Goal: Check status: Check status

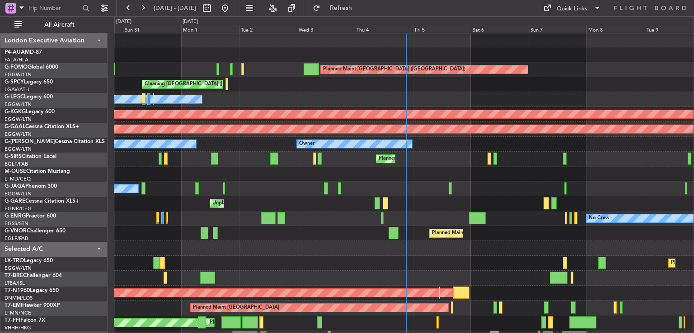
scroll to position [1, 0]
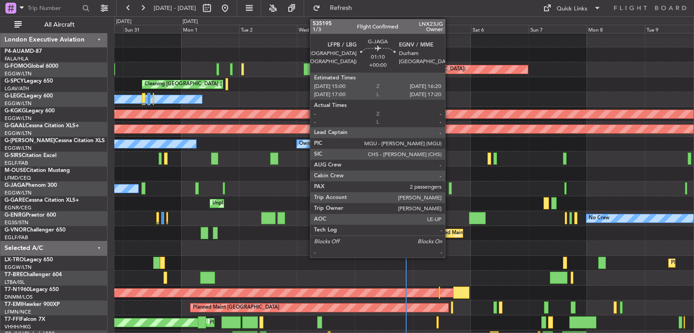
click at [449, 185] on div at bounding box center [451, 189] width 4 height 12
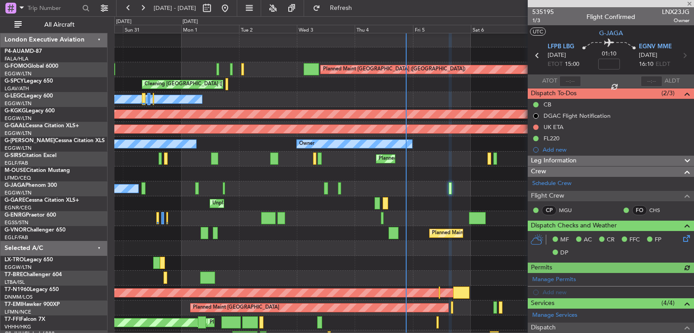
scroll to position [177, 0]
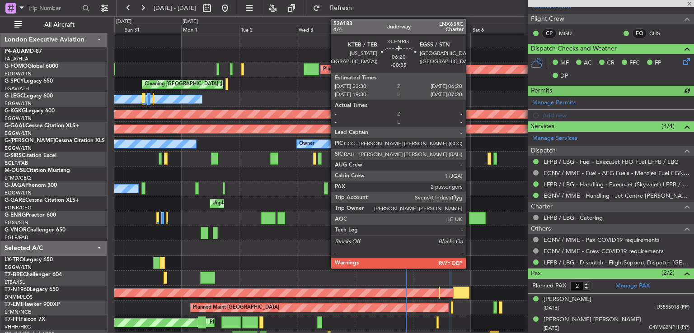
click at [470, 219] on div at bounding box center [477, 218] width 17 height 12
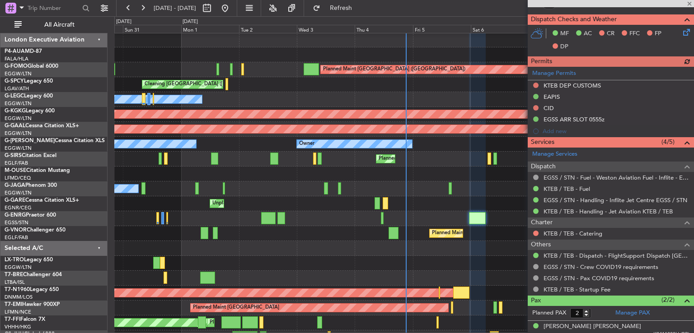
scroll to position [228, 0]
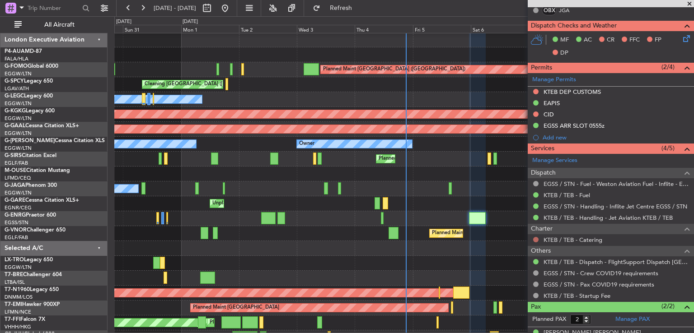
click at [534, 237] on button at bounding box center [535, 239] width 5 height 5
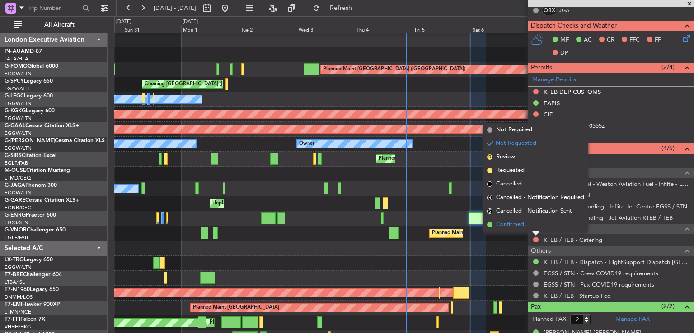
click at [524, 218] on li "Confirmed" at bounding box center [535, 225] width 104 height 14
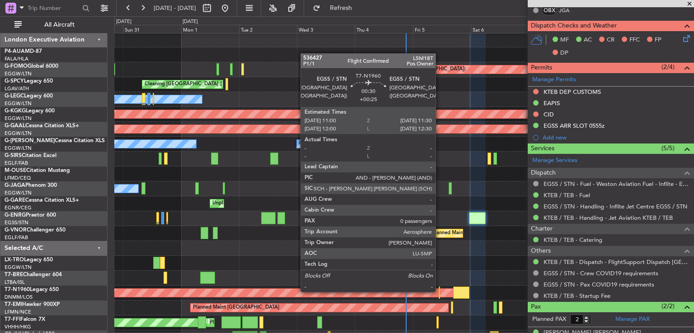
click at [440, 291] on div at bounding box center [439, 293] width 1 height 12
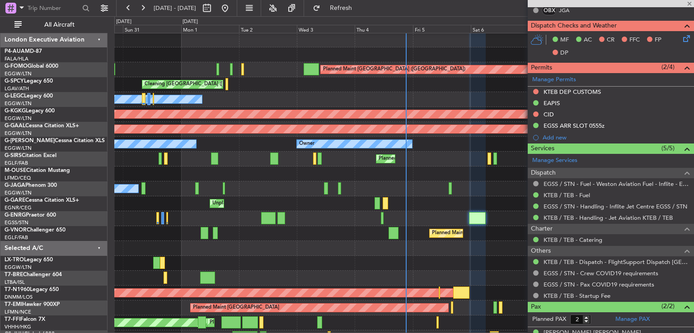
type input "+00:25"
type input "0"
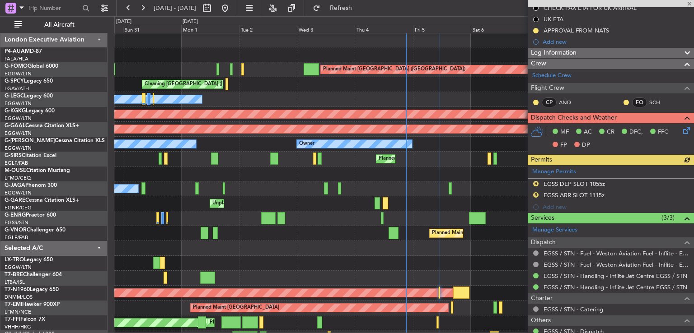
scroll to position [170, 0]
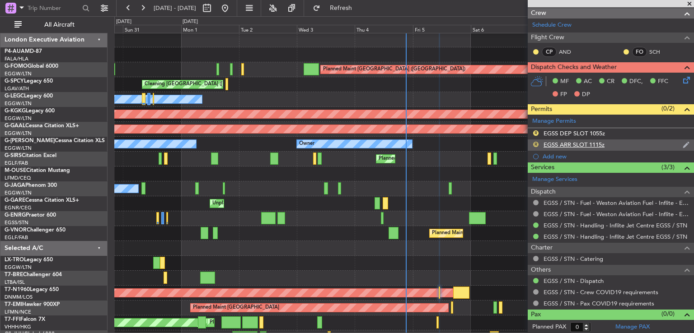
drag, startPoint x: 571, startPoint y: 162, endPoint x: 535, endPoint y: 143, distance: 41.0
click at [535, 143] on div "536427 P1/1 Flight Confirmed LSM18T Pos Owner UTC T7-N1960 EGSS STN [DATE] ETOT…" at bounding box center [611, 86] width 166 height 498
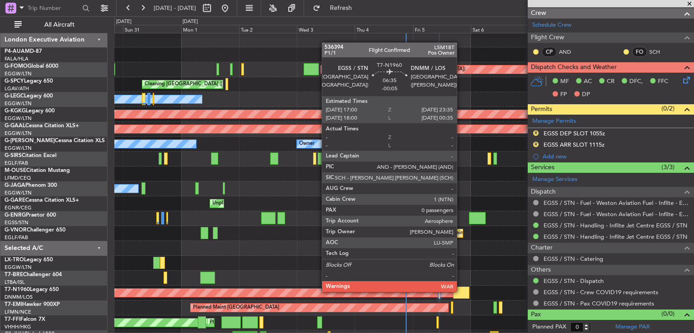
click at [461, 291] on div at bounding box center [461, 293] width 16 height 12
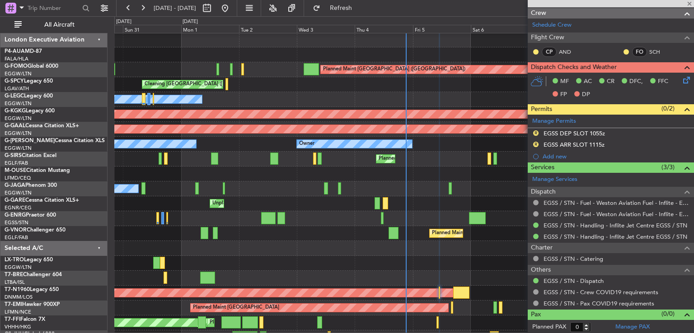
type input "-00:05"
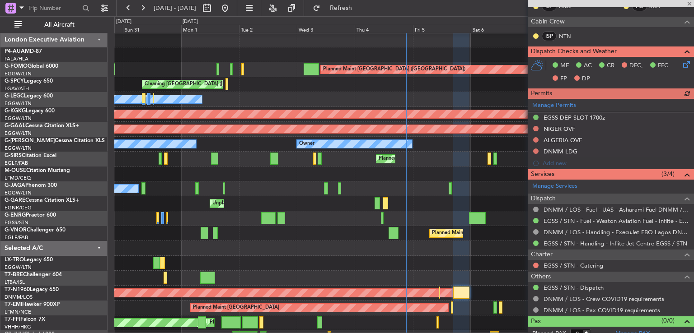
scroll to position [188, 0]
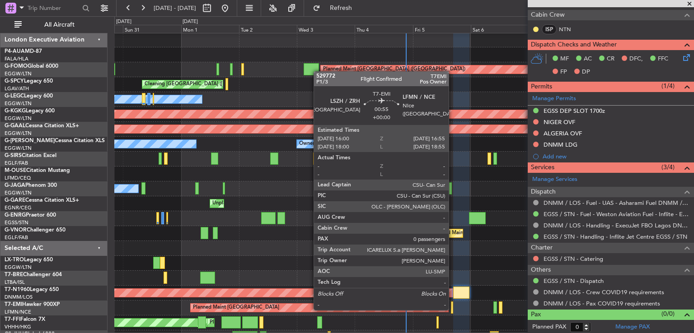
click at [453, 309] on div at bounding box center [452, 308] width 2 height 12
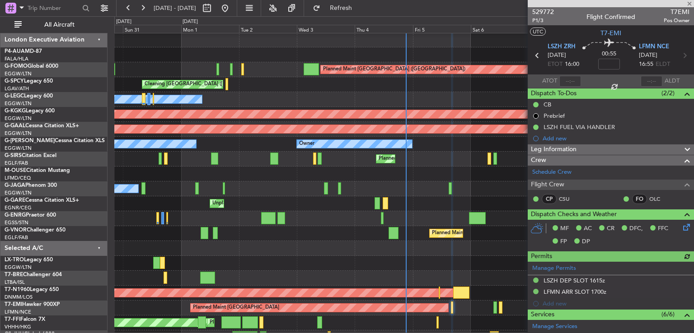
scroll to position [136, 0]
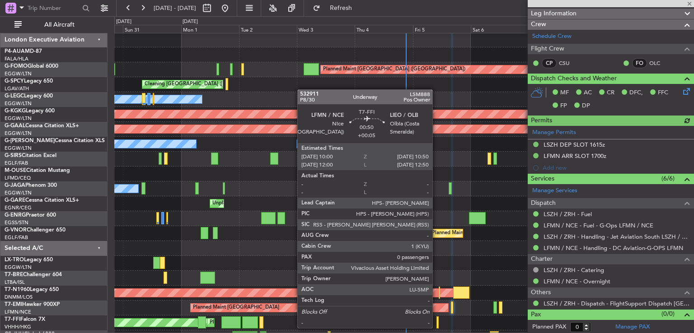
click at [436, 328] on div at bounding box center [437, 323] width 2 height 12
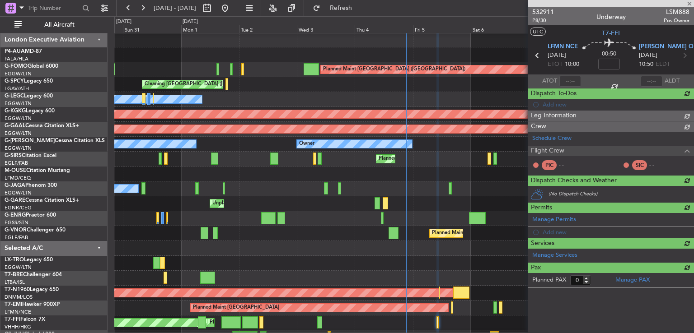
type input "+00:05"
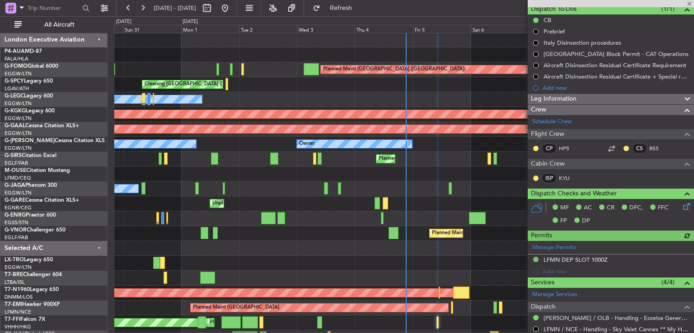
scroll to position [29, 0]
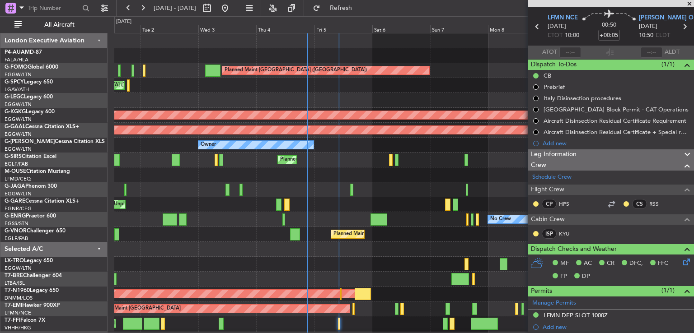
click at [359, 179] on div at bounding box center [403, 175] width 579 height 15
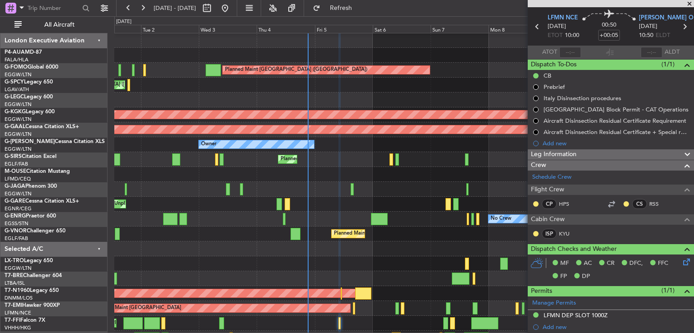
click at [388, 159] on div "Planned Maint [GEOGRAPHIC_DATA] ([GEOGRAPHIC_DATA])" at bounding box center [403, 159] width 579 height 15
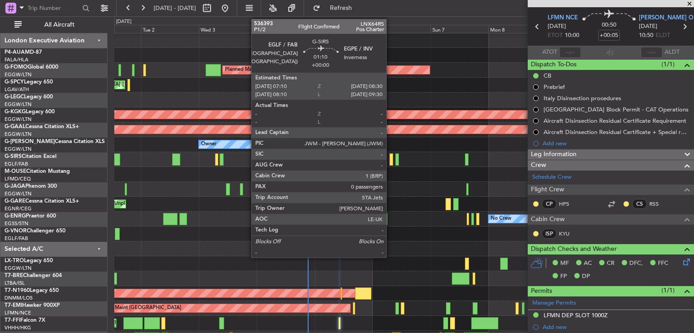
click at [390, 161] on div at bounding box center [391, 160] width 4 height 12
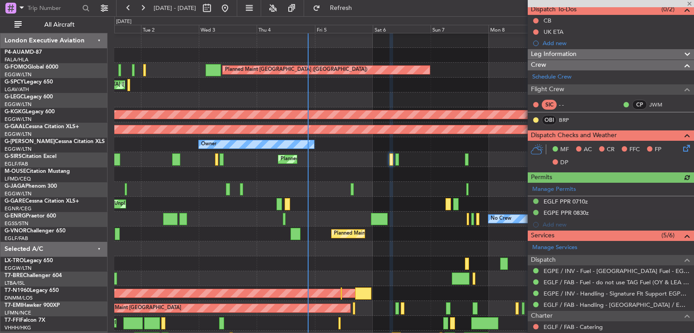
scroll to position [85, 0]
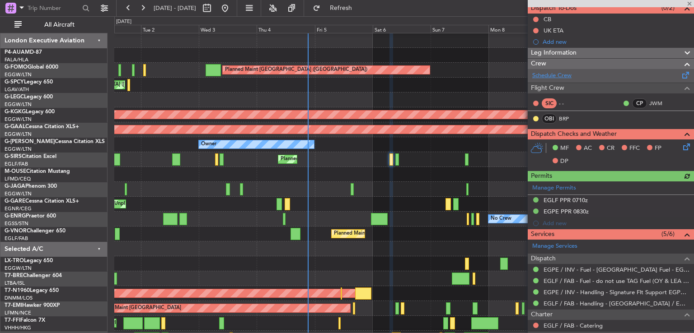
click at [564, 73] on link "Schedule Crew" at bounding box center [551, 75] width 39 height 9
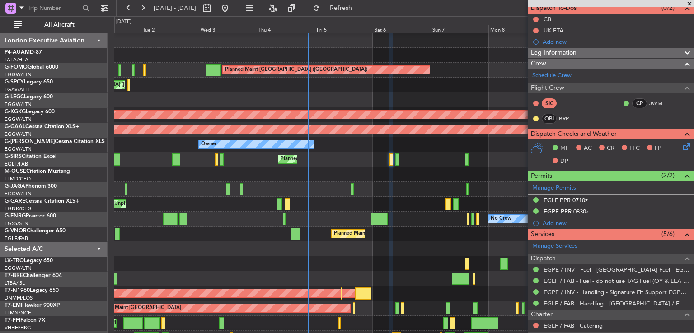
drag, startPoint x: 537, startPoint y: 198, endPoint x: 373, endPoint y: 199, distance: 164.0
click at [373, 199] on fb-app "[DATE] - [DATE] Refresh Quick Links All Aircraft Planned Maint [GEOGRAPHIC_DATA…" at bounding box center [347, 170] width 694 height 327
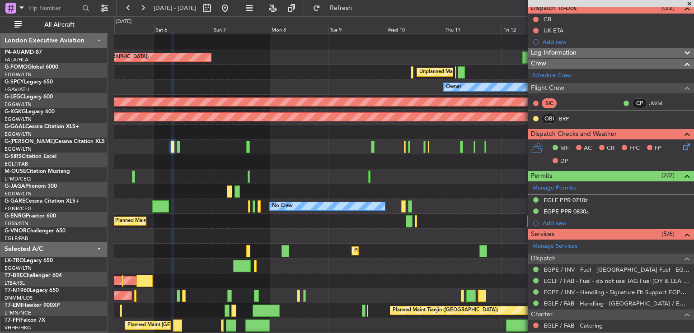
scroll to position [13, 0]
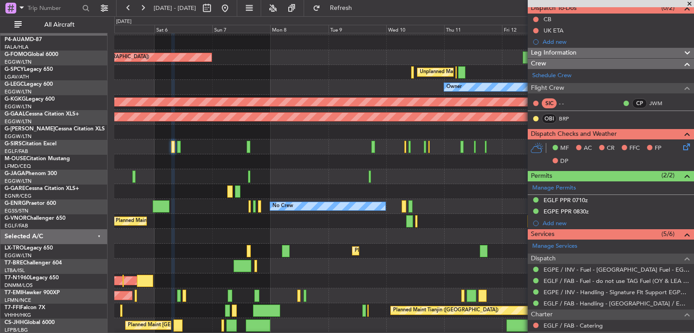
click at [244, 173] on div at bounding box center [403, 176] width 579 height 15
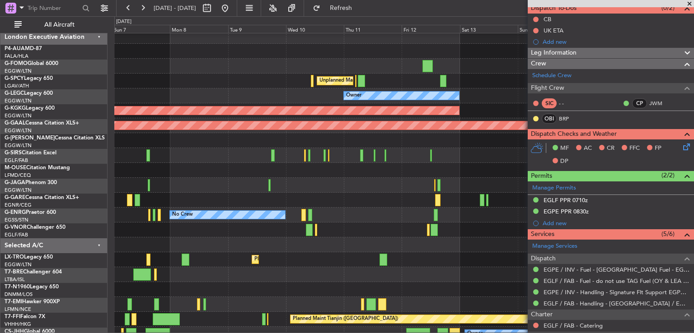
scroll to position [4, 0]
click at [328, 178] on div at bounding box center [403, 185] width 579 height 15
click at [232, 4] on button at bounding box center [225, 8] width 14 height 14
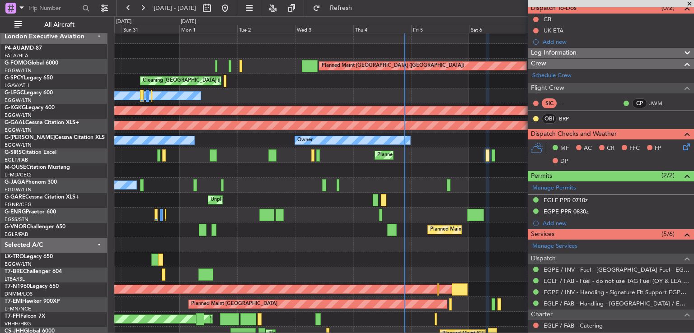
click at [689, 4] on span at bounding box center [689, 4] width 9 height 8
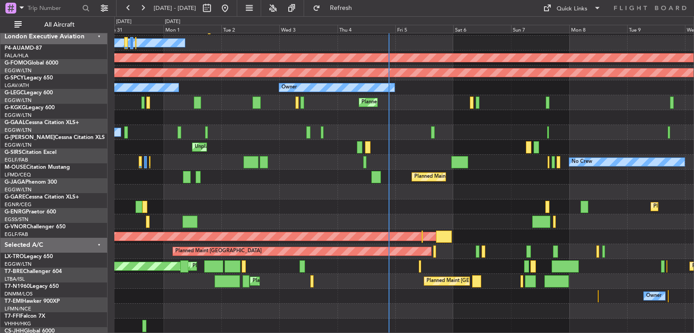
scroll to position [57, 0]
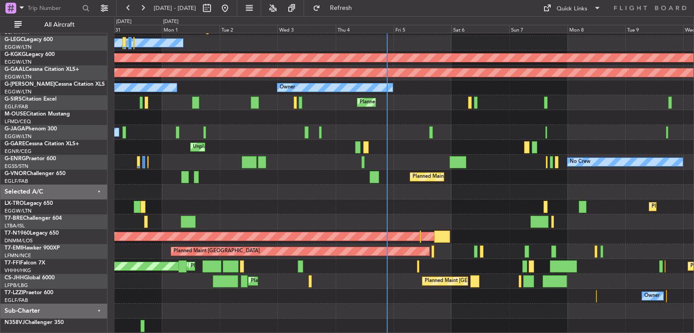
click at [412, 168] on div "Cleaning [GEOGRAPHIC_DATA] ([PERSON_NAME] Intl) Unplanned Maint [GEOGRAPHIC_DAT…" at bounding box center [403, 155] width 579 height 358
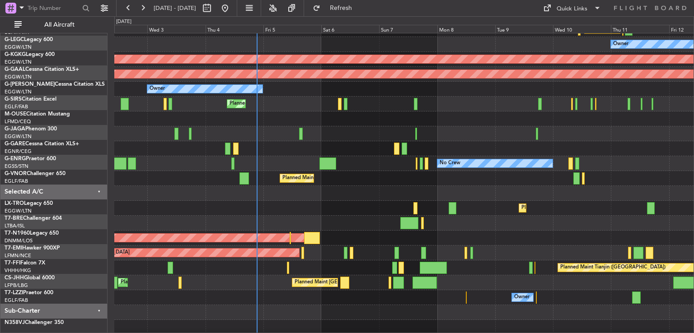
click at [407, 169] on div "Planned Maint [GEOGRAPHIC_DATA] ([GEOGRAPHIC_DATA]) Unplanned Maint [GEOGRAPHIC…" at bounding box center [403, 156] width 579 height 358
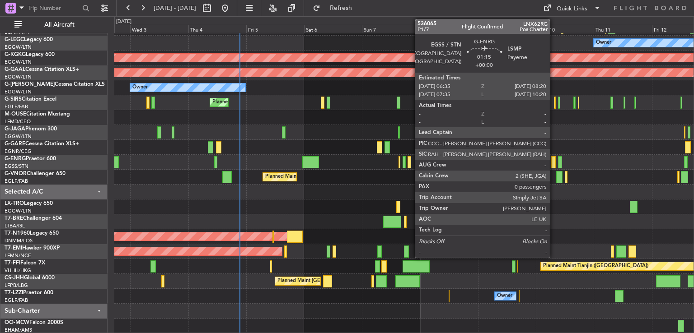
click at [554, 161] on div at bounding box center [553, 162] width 5 height 12
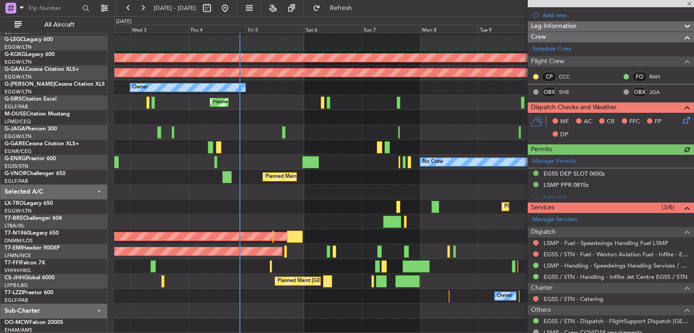
scroll to position [164, 0]
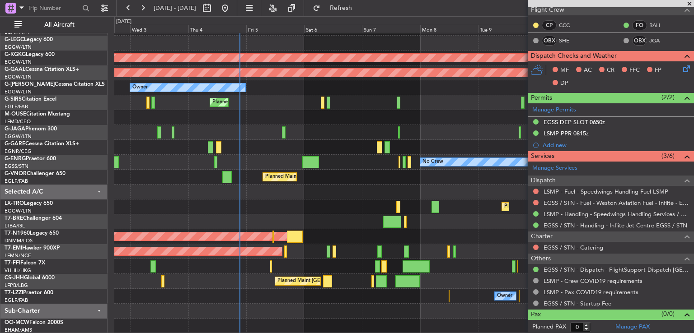
click at [689, 3] on span at bounding box center [689, 4] width 9 height 8
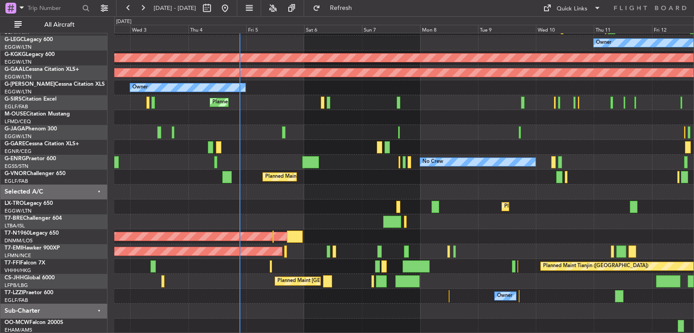
scroll to position [0, 0]
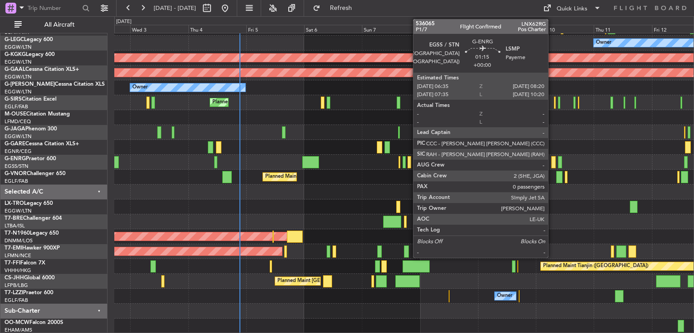
click at [552, 163] on div at bounding box center [553, 162] width 5 height 12
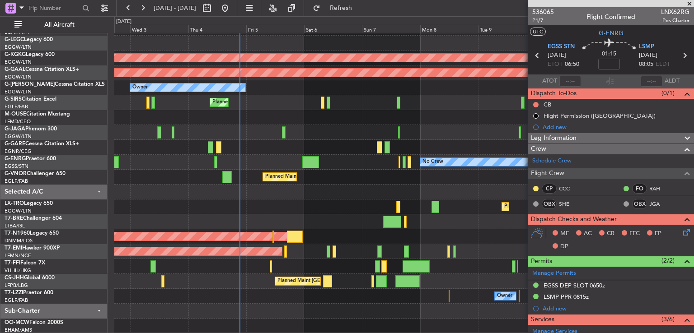
click at [690, 5] on span at bounding box center [689, 4] width 9 height 8
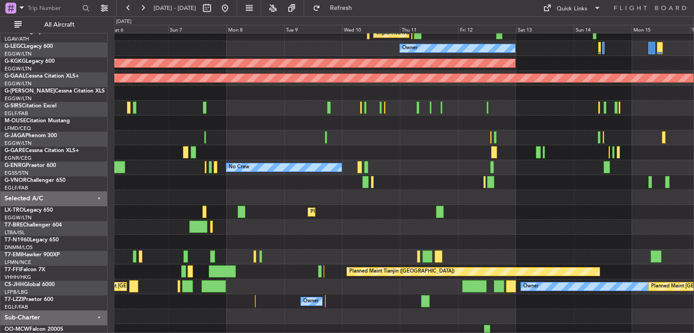
click at [396, 224] on div at bounding box center [403, 227] width 579 height 15
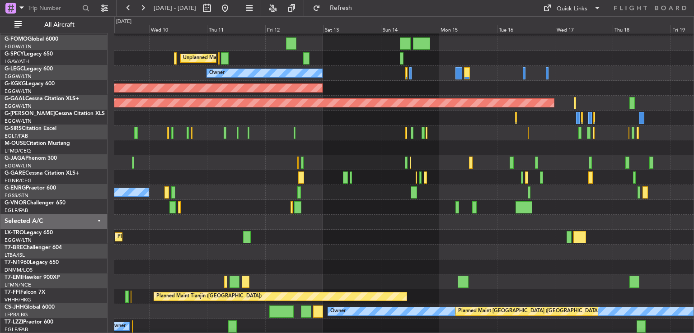
scroll to position [54, 0]
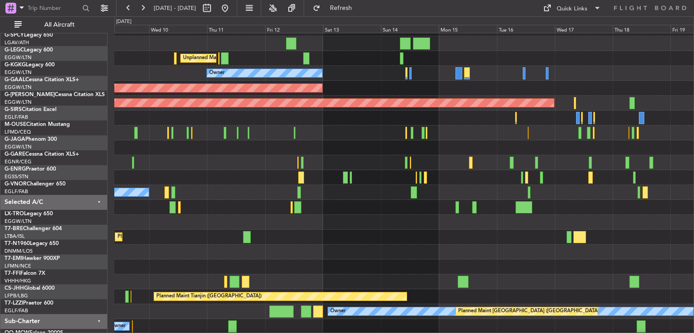
click at [434, 185] on div "No Crew" at bounding box center [403, 192] width 579 height 15
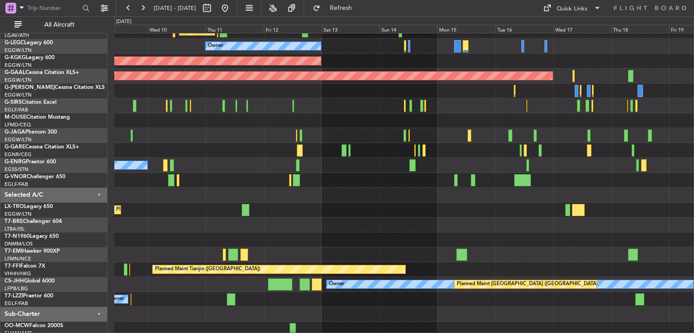
click at [688, 190] on div at bounding box center [403, 195] width 579 height 15
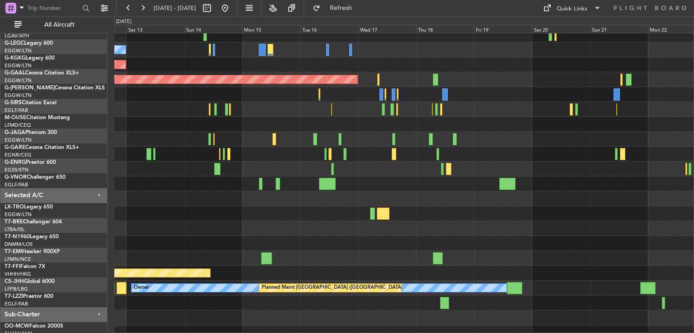
click at [405, 225] on div at bounding box center [403, 228] width 579 height 15
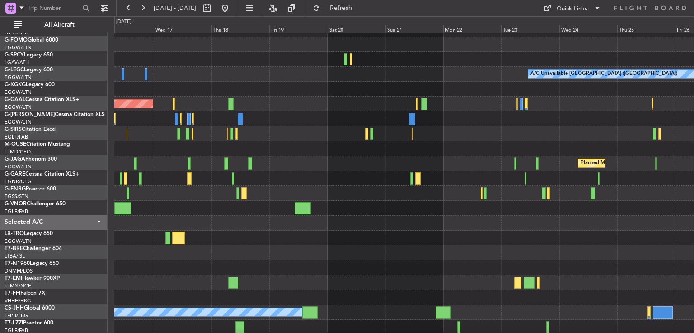
scroll to position [27, 0]
click at [305, 216] on div at bounding box center [403, 223] width 579 height 15
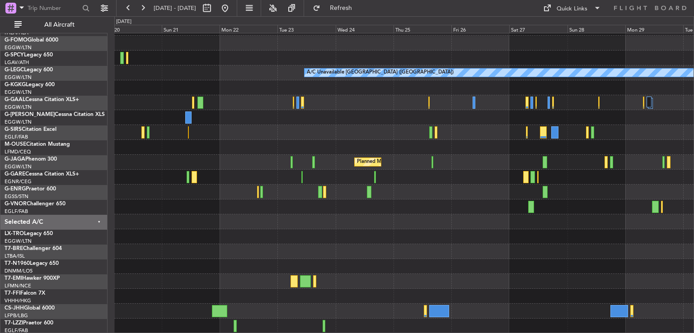
click at [379, 208] on div "A/C Unavailable [GEOGRAPHIC_DATA] ([GEOGRAPHIC_DATA]) Planned Maint [GEOGRAPHIC…" at bounding box center [403, 170] width 579 height 328
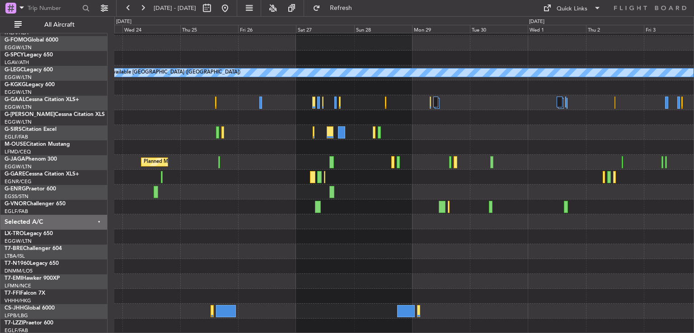
click at [365, 229] on div at bounding box center [403, 222] width 579 height 15
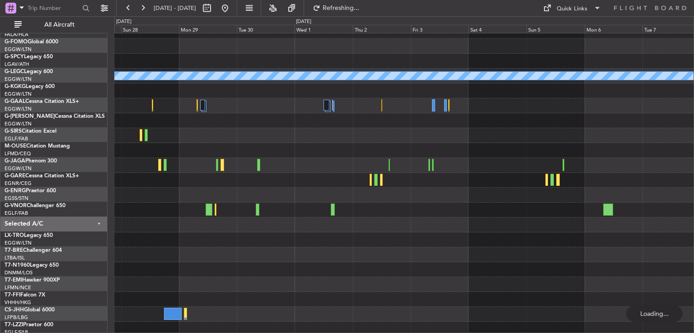
scroll to position [25, 0]
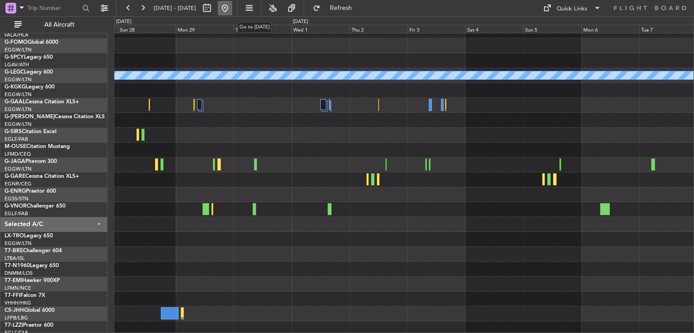
click at [232, 9] on button at bounding box center [225, 8] width 14 height 14
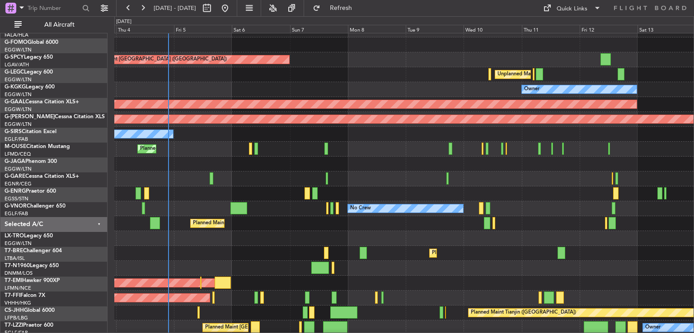
scroll to position [11, 0]
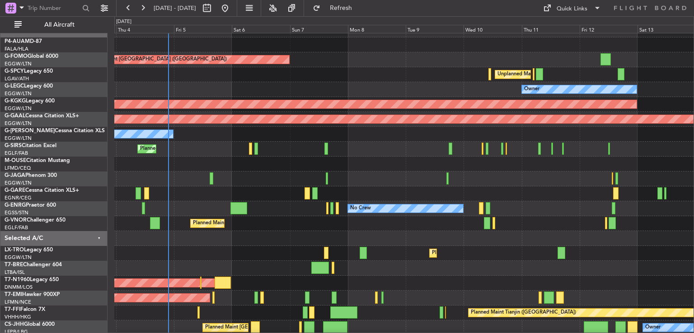
click at [283, 210] on div "No Crew" at bounding box center [403, 208] width 579 height 15
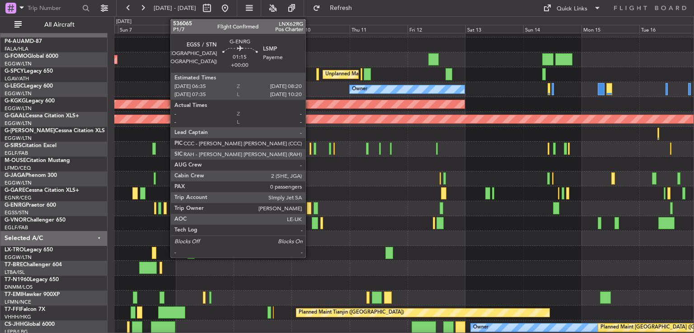
click at [309, 207] on div at bounding box center [309, 208] width 5 height 12
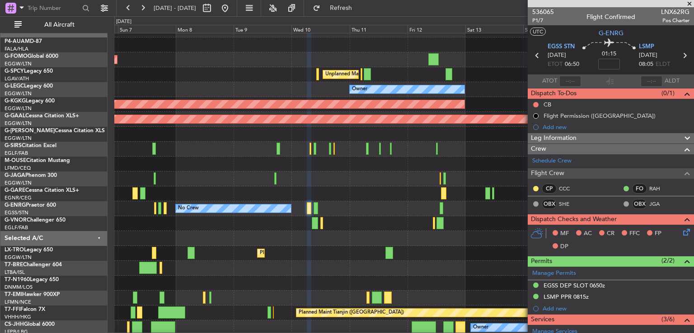
scroll to position [164, 0]
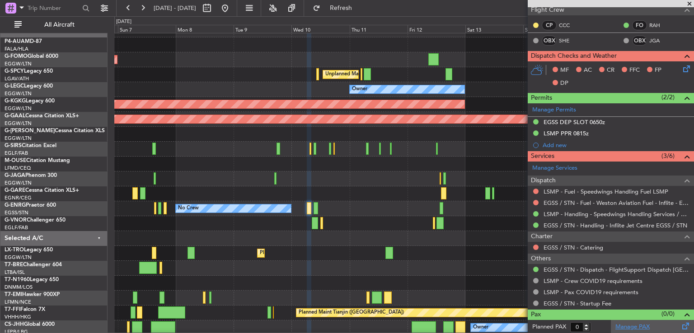
click at [617, 327] on link "Manage PAX" at bounding box center [632, 327] width 34 height 9
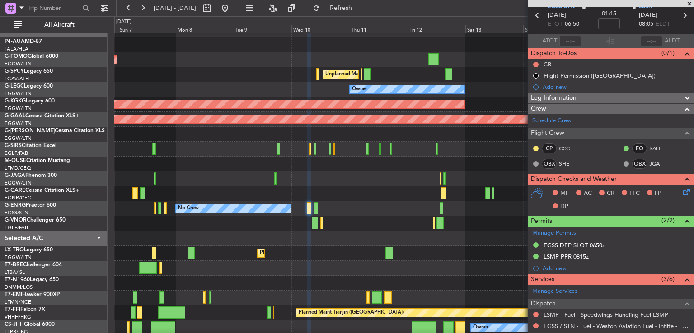
scroll to position [0, 0]
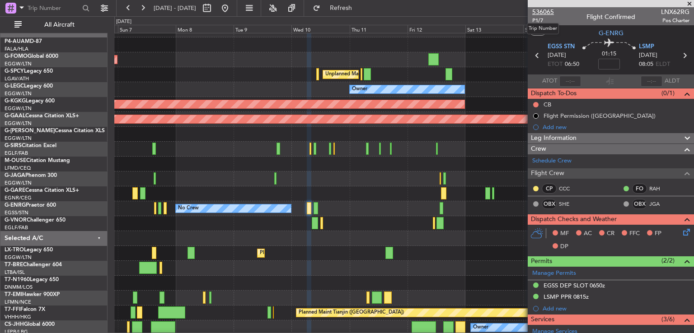
click at [538, 12] on span "536065" at bounding box center [543, 11] width 22 height 9
click at [360, 8] on span "Refresh" at bounding box center [341, 8] width 38 height 6
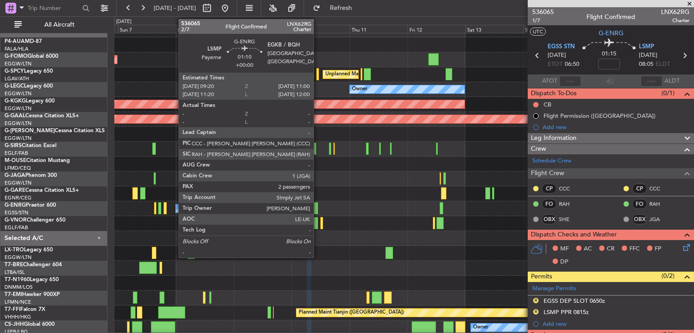
click at [318, 210] on div at bounding box center [316, 208] width 4 height 12
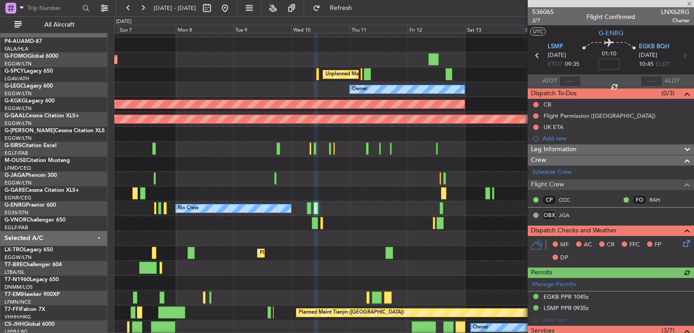
scroll to position [215, 0]
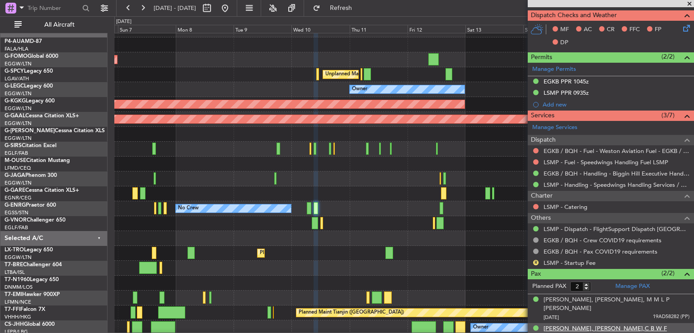
click at [628, 325] on div "[PERSON_NAME], [PERSON_NAME],C B W F [PERSON_NAME]" at bounding box center [616, 334] width 146 height 18
click at [360, 5] on span "Refresh" at bounding box center [341, 8] width 38 height 6
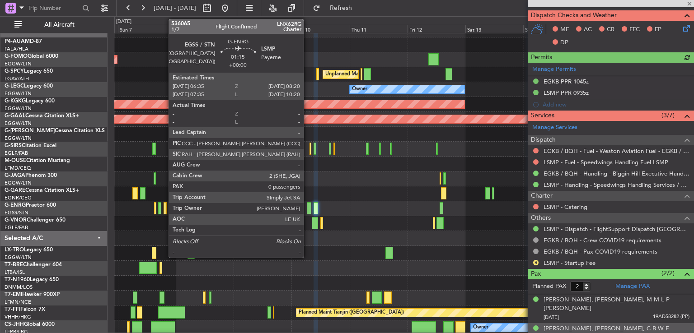
click at [308, 210] on div at bounding box center [309, 208] width 5 height 12
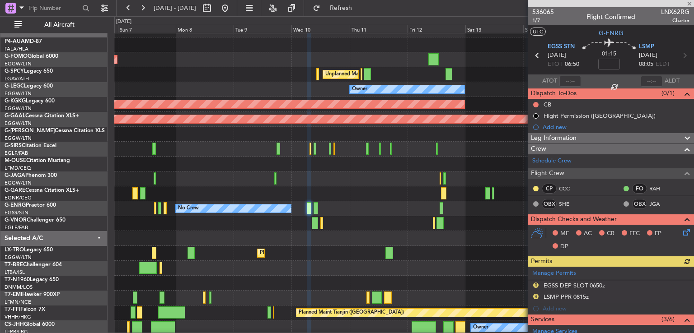
scroll to position [164, 0]
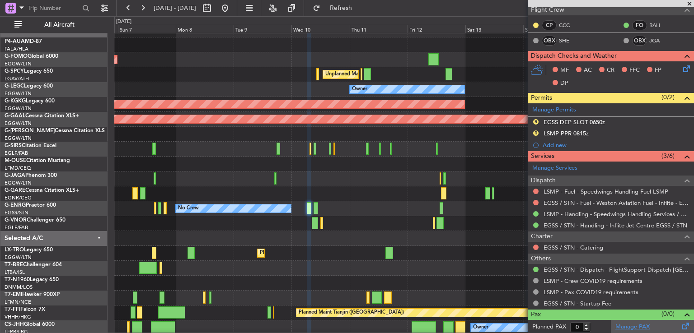
click at [616, 325] on link "Manage PAX" at bounding box center [632, 327] width 34 height 9
click at [360, 9] on span "Refresh" at bounding box center [341, 8] width 38 height 6
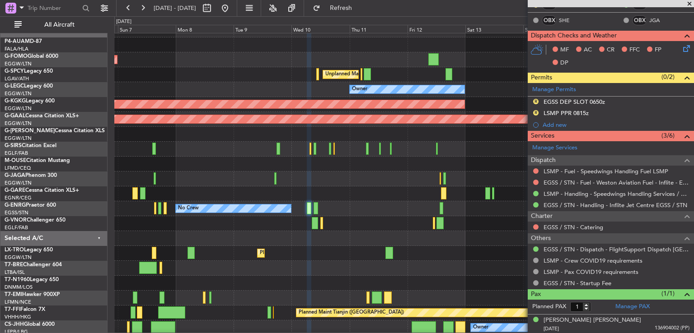
scroll to position [95, 0]
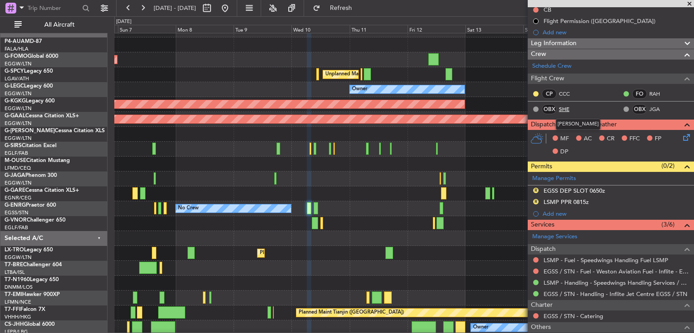
click at [566, 106] on link "SHE" at bounding box center [569, 109] width 20 height 8
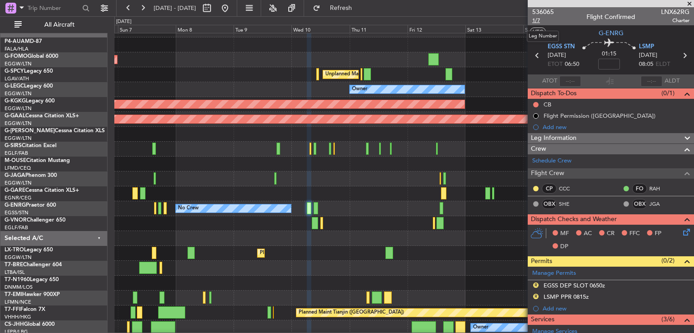
click at [538, 19] on span "1/7" at bounding box center [543, 21] width 22 height 8
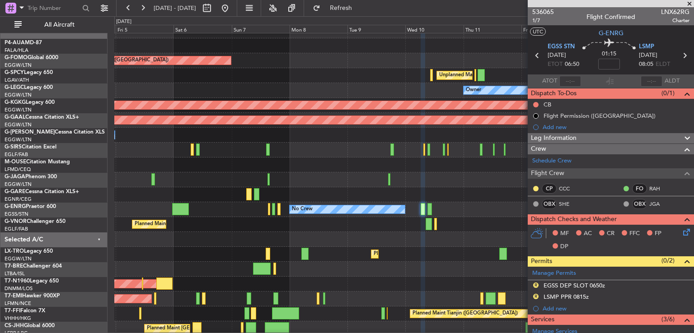
scroll to position [10, 0]
click at [333, 149] on div "Planned Maint [GEOGRAPHIC_DATA] ([GEOGRAPHIC_DATA])" at bounding box center [403, 150] width 579 height 15
click at [688, 1] on span at bounding box center [689, 4] width 9 height 8
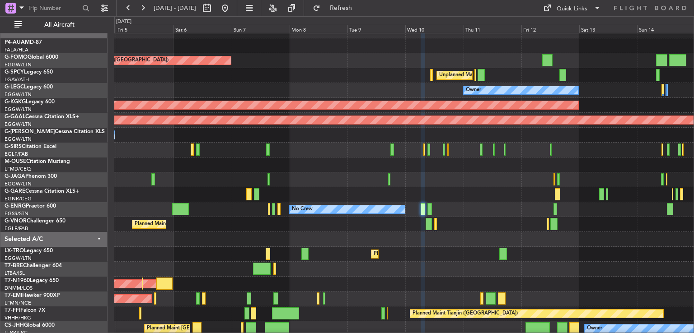
type input "0"
click at [374, 261] on div "Planned Maint Dusseldorf" at bounding box center [403, 254] width 579 height 15
click at [232, 7] on button at bounding box center [225, 8] width 14 height 14
